Goal: Task Accomplishment & Management: Use online tool/utility

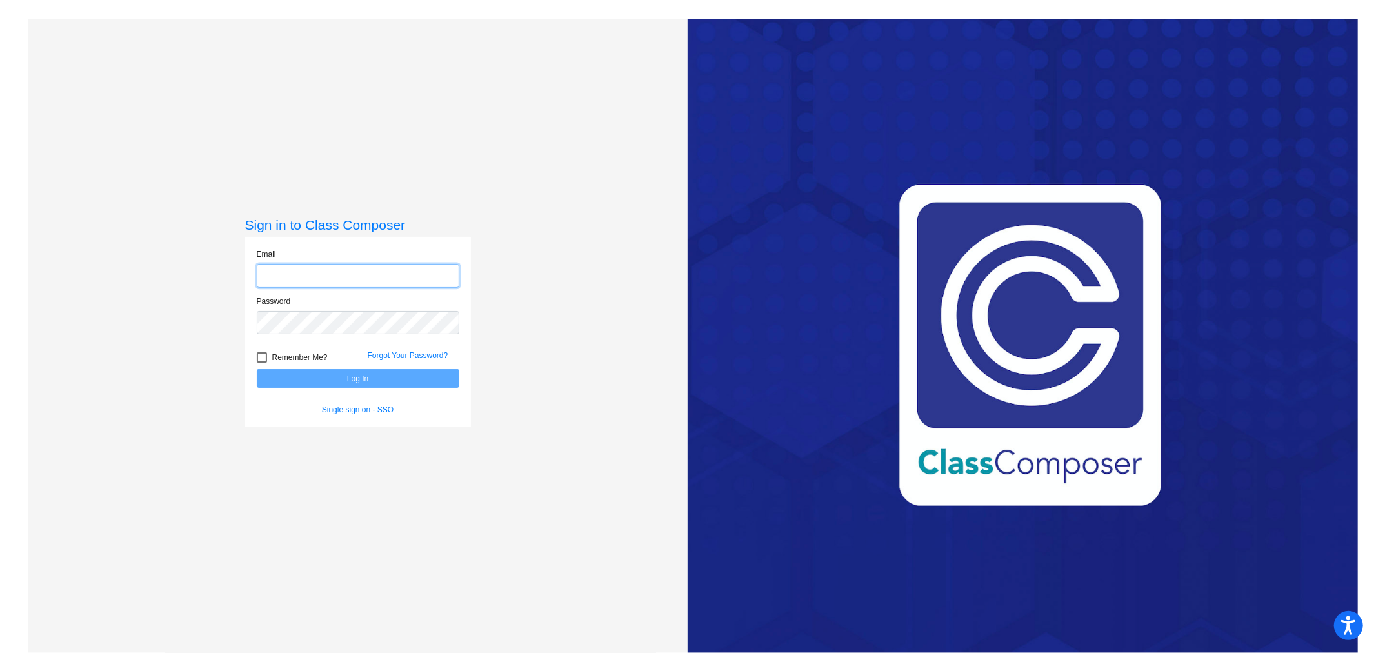
type input "[EMAIL_ADDRESS][DOMAIN_NAME]"
click at [327, 379] on button "Log In" at bounding box center [358, 378] width 203 height 19
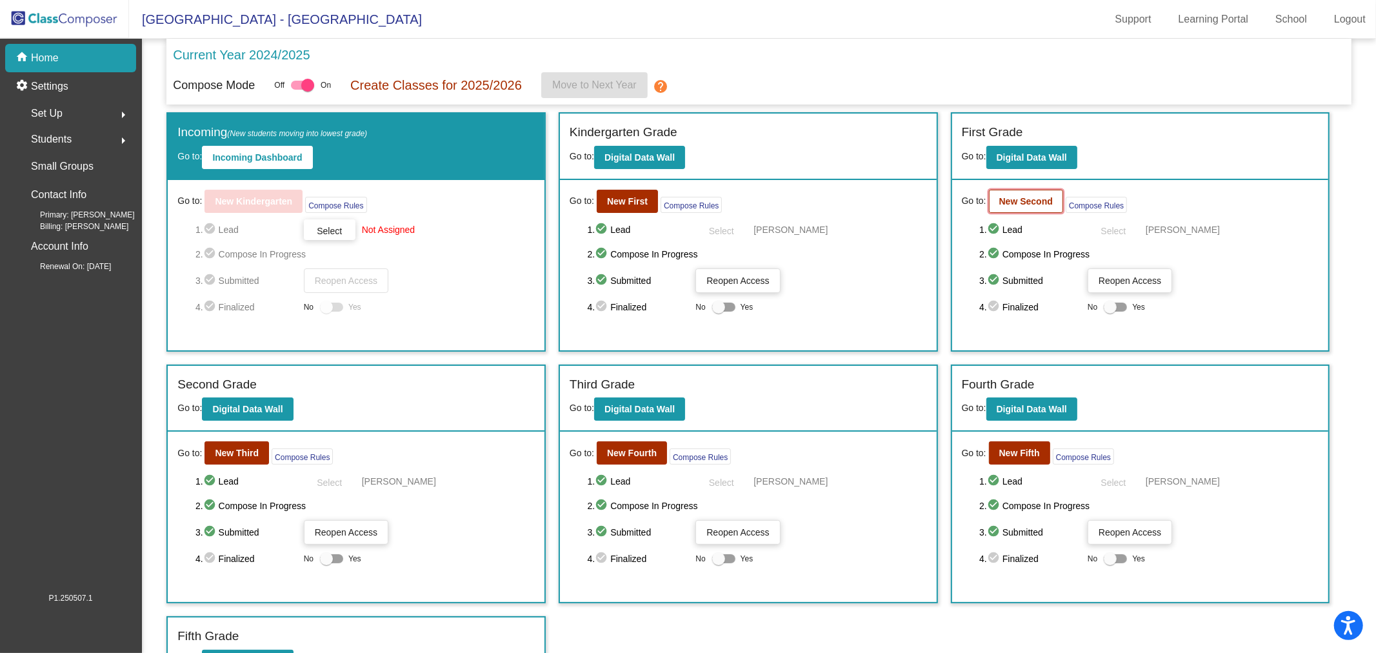
click at [1042, 205] on b "New Second" at bounding box center [1027, 201] width 54 height 10
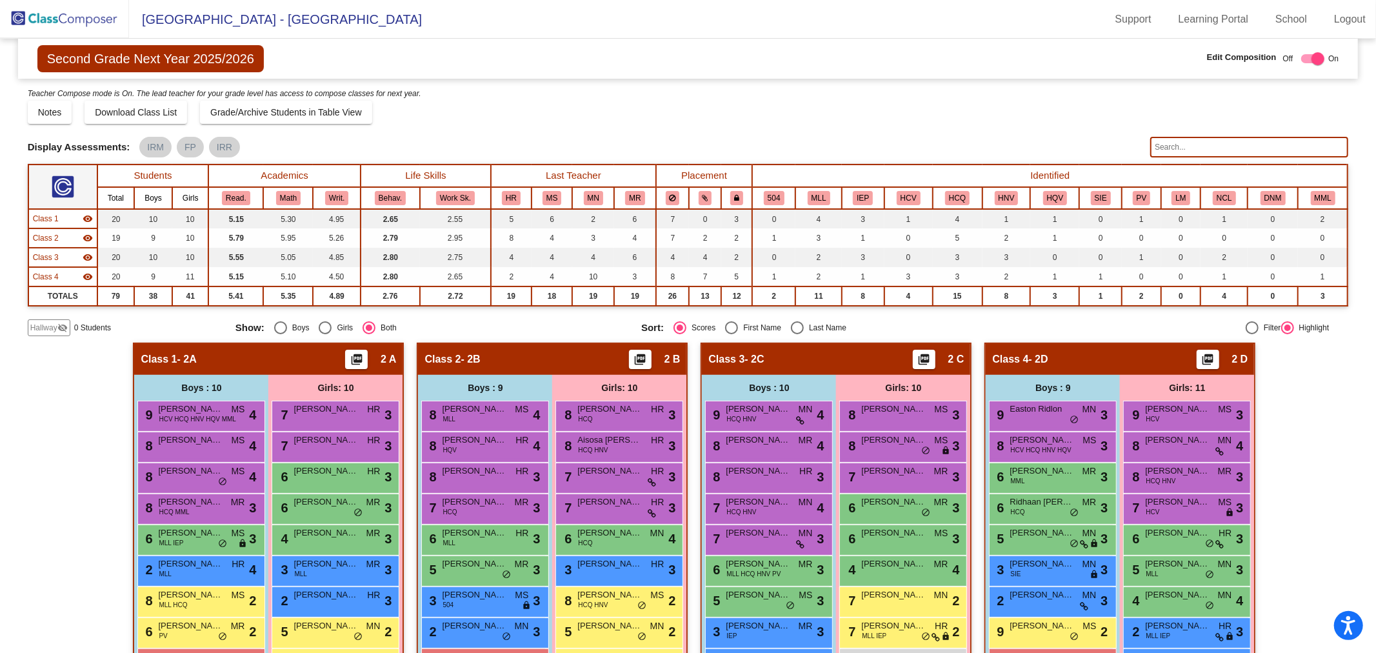
click at [1204, 150] on input "text" at bounding box center [1250, 147] width 198 height 21
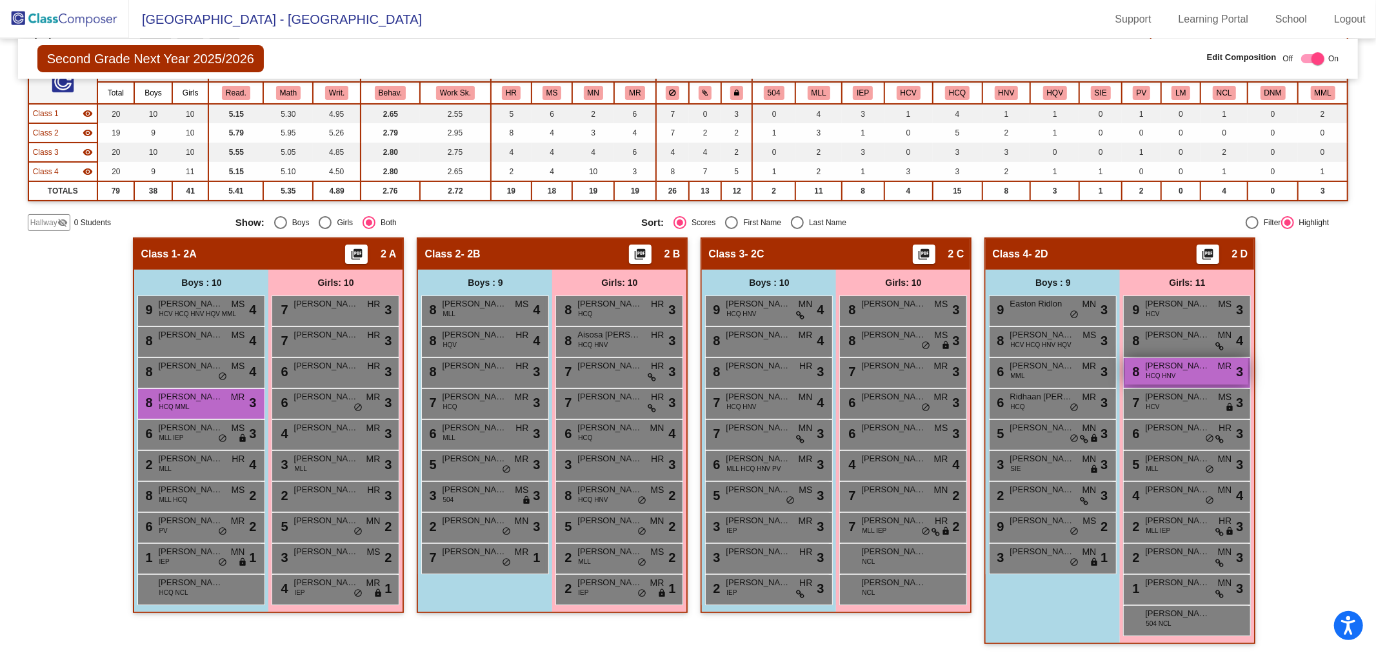
scroll to position [106, 0]
type input "aar"
click at [1203, 370] on div "8 [PERSON_NAME] HCQ HNV MR lock do_not_disturb_alt 3" at bounding box center [1186, 371] width 123 height 26
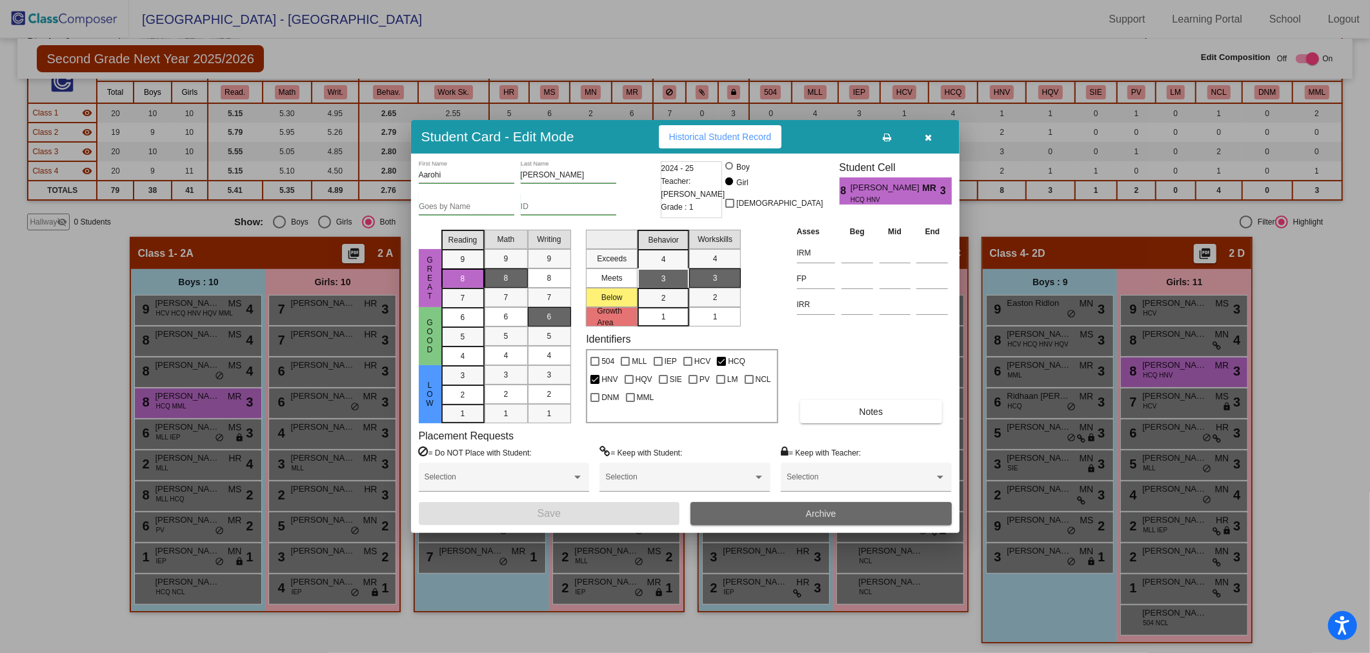
click at [834, 510] on span "Archive" at bounding box center [821, 514] width 30 height 10
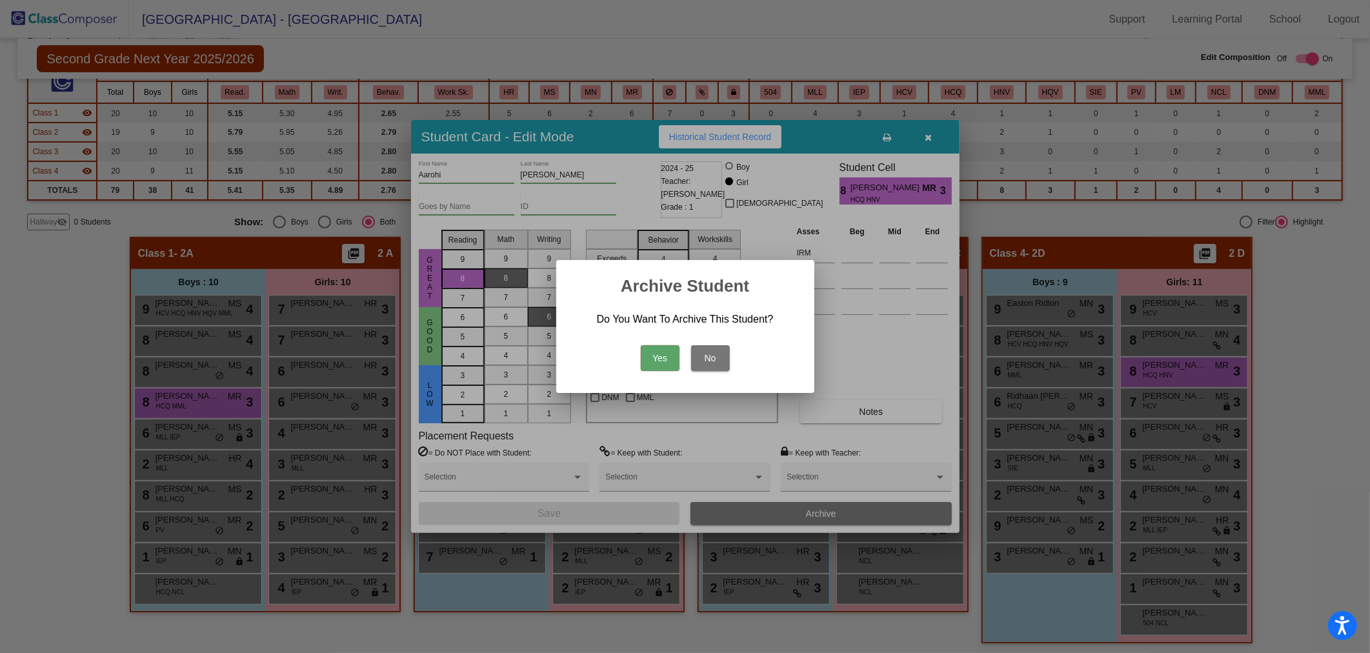
click at [658, 357] on button "Yes" at bounding box center [660, 358] width 39 height 26
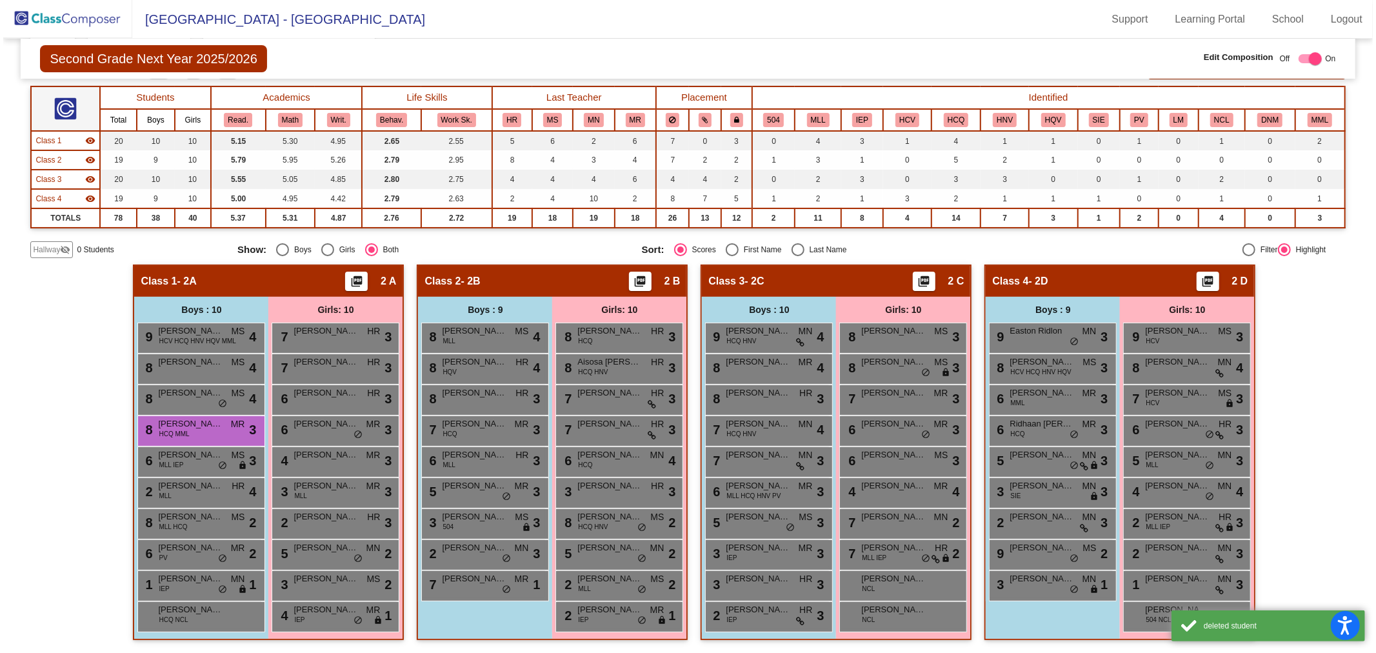
scroll to position [75, 0]
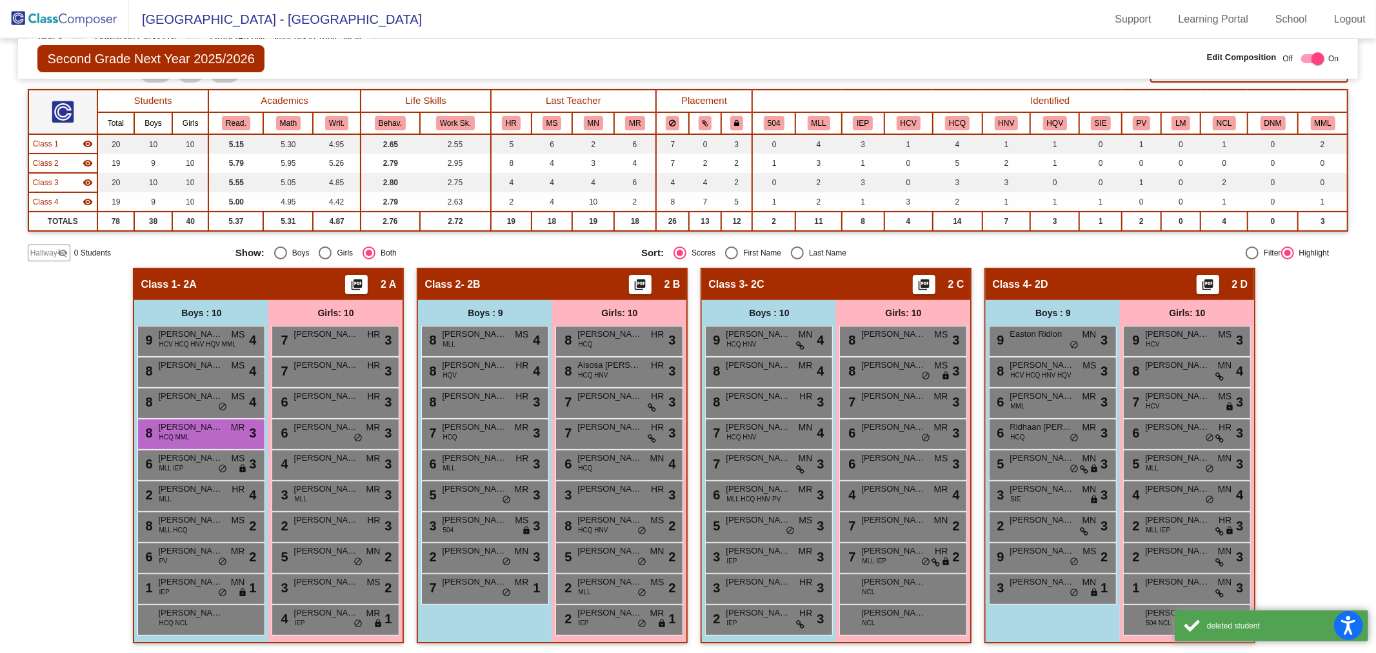
click at [82, 15] on img at bounding box center [64, 19] width 129 height 38
